Goal: Task Accomplishment & Management: Manage account settings

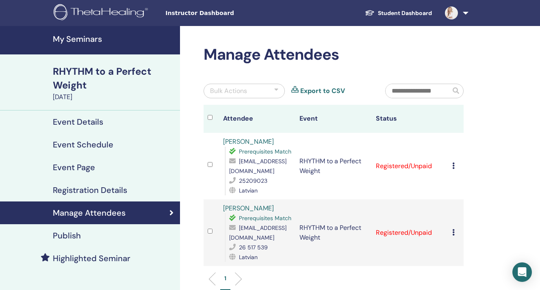
click at [413, 15] on link "Student Dashboard" at bounding box center [398, 13] width 80 height 15
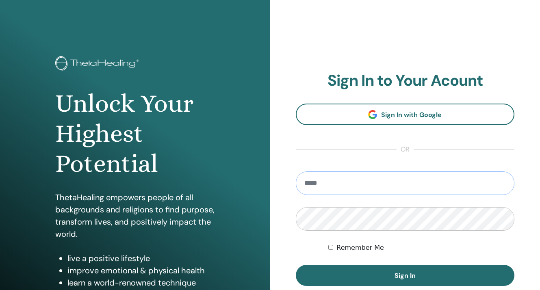
type input "**********"
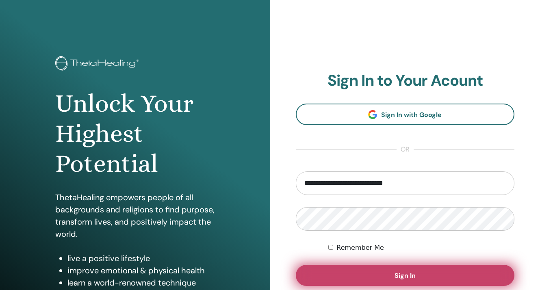
click at [371, 277] on button "Sign In" at bounding box center [405, 275] width 219 height 21
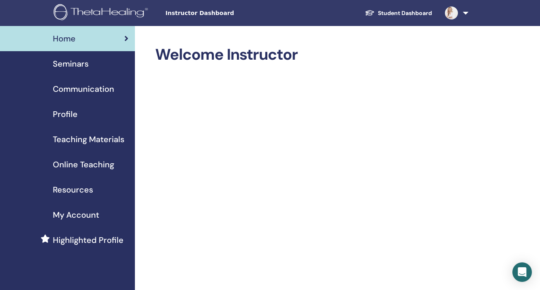
click at [78, 58] on span "Seminars" at bounding box center [71, 64] width 36 height 12
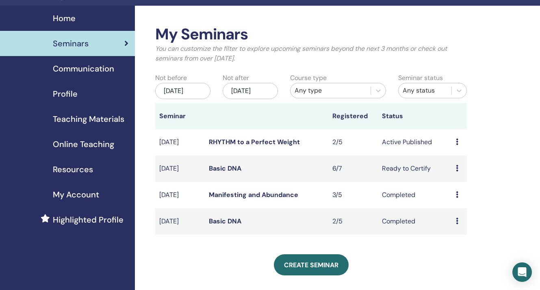
scroll to position [22, 0]
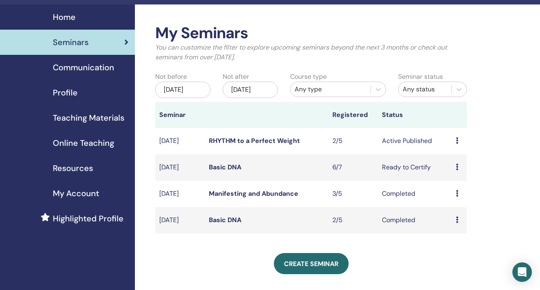
click at [457, 170] on icon at bounding box center [457, 167] width 2 height 7
click at [454, 204] on link "Attendees" at bounding box center [458, 204] width 31 height 9
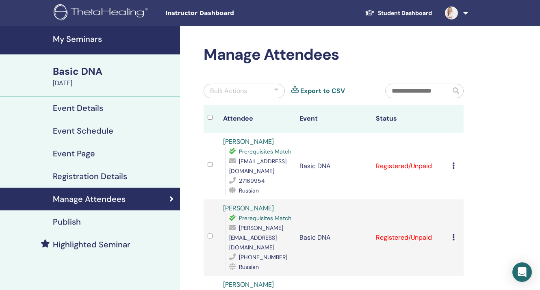
scroll to position [23, 0]
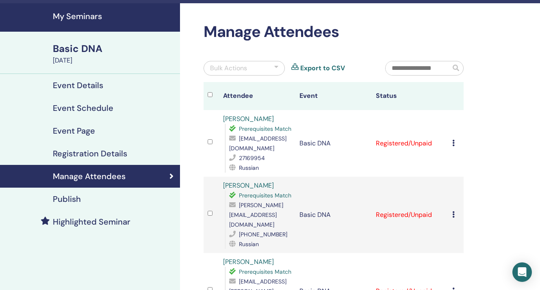
click at [453, 140] on icon at bounding box center [453, 143] width 2 height 7
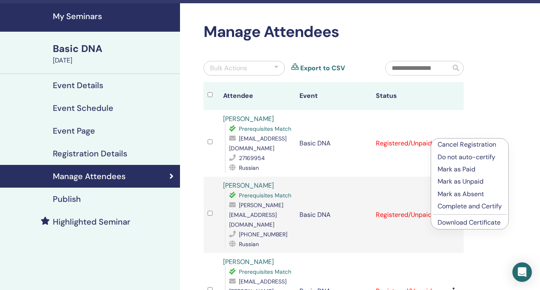
click at [458, 207] on p "Complete and Certify" at bounding box center [470, 207] width 64 height 10
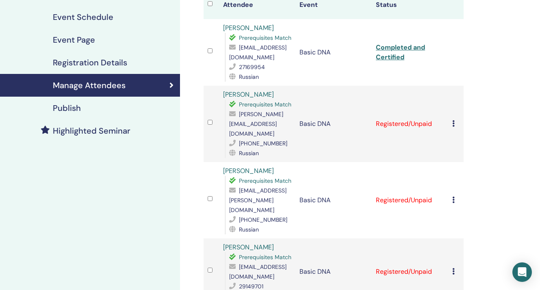
scroll to position [115, 0]
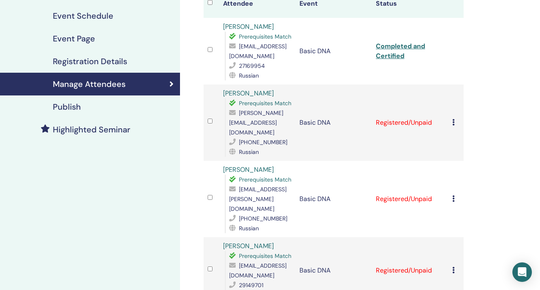
click at [455, 195] on icon at bounding box center [453, 198] width 2 height 7
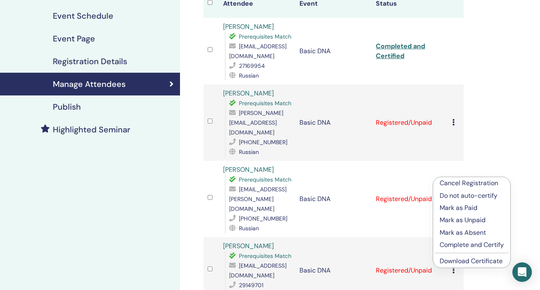
click at [454, 242] on p "Complete and Certify" at bounding box center [472, 245] width 64 height 10
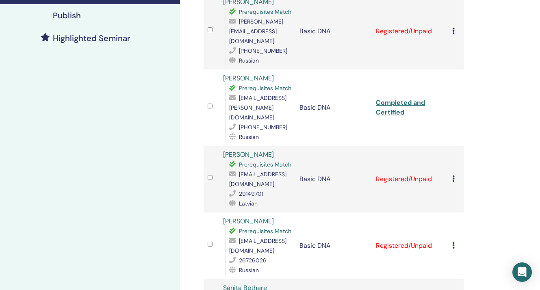
scroll to position [216, 0]
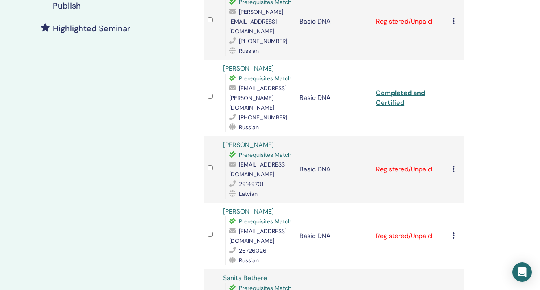
click at [453, 166] on icon at bounding box center [453, 169] width 2 height 7
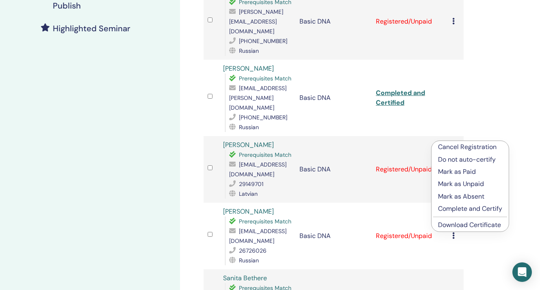
click at [447, 209] on p "Complete and Certify" at bounding box center [470, 209] width 64 height 10
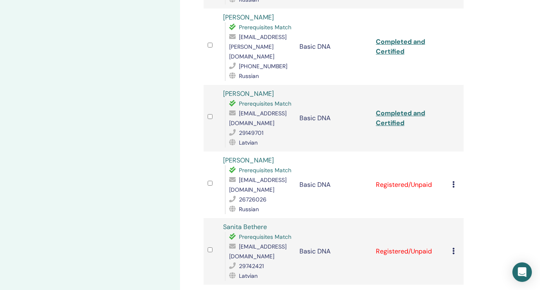
scroll to position [284, 0]
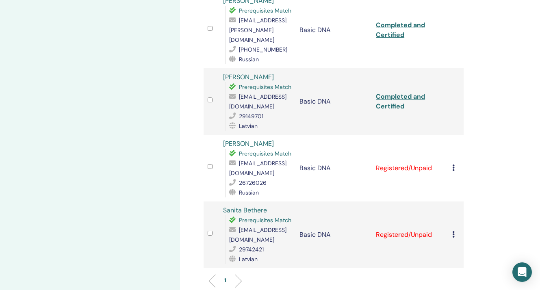
click at [453, 165] on icon at bounding box center [453, 168] width 2 height 7
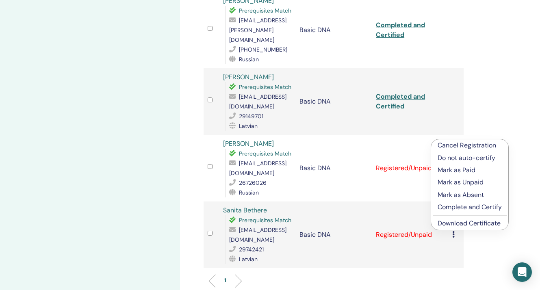
click at [451, 206] on p "Complete and Certify" at bounding box center [470, 207] width 64 height 10
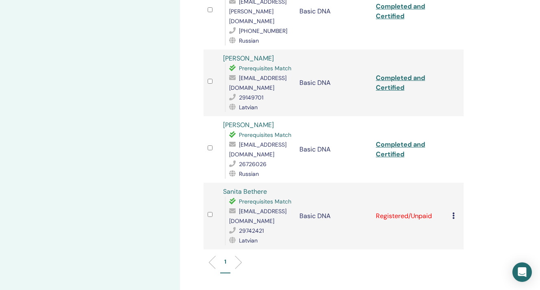
scroll to position [294, 0]
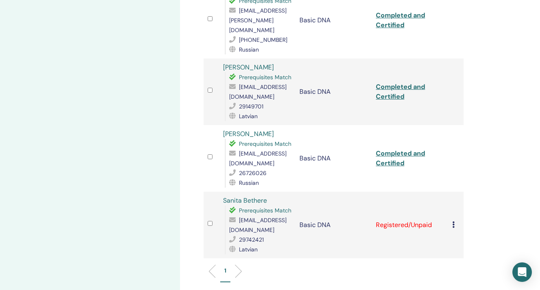
click at [454, 222] on icon at bounding box center [453, 225] width 2 height 7
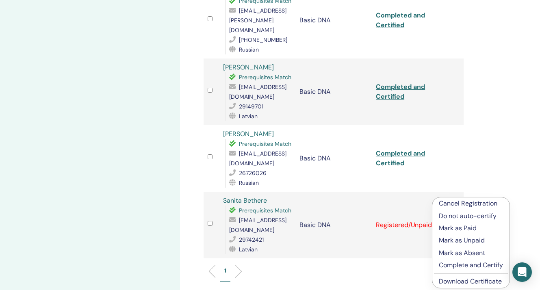
click at [455, 264] on p "Complete and Certify" at bounding box center [471, 266] width 64 height 10
